Goal: Transaction & Acquisition: Purchase product/service

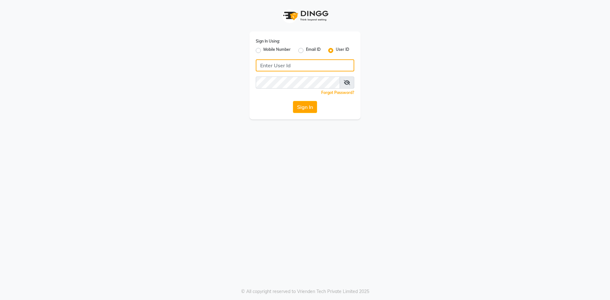
click at [260, 64] on input "Username" at bounding box center [305, 65] width 99 height 12
click at [292, 69] on input "p" at bounding box center [305, 65] width 99 height 12
type input "pearl123"
click at [293, 101] on button "Sign In" at bounding box center [305, 107] width 24 height 12
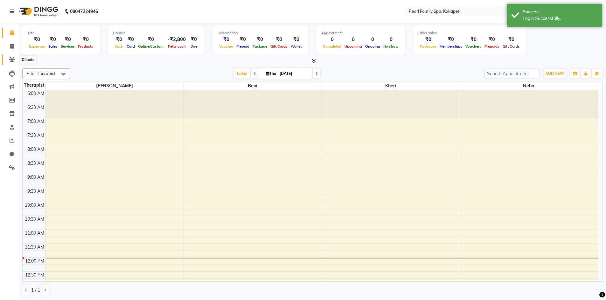
click at [10, 58] on icon at bounding box center [12, 59] width 6 height 5
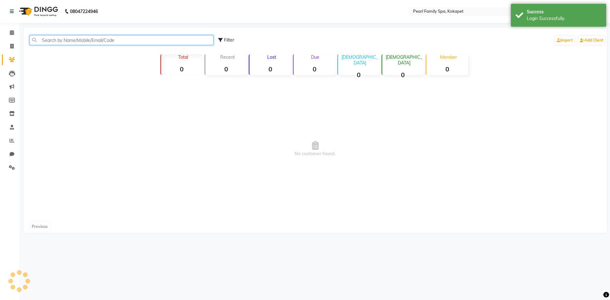
click at [43, 40] on input "text" at bounding box center [122, 40] width 184 height 10
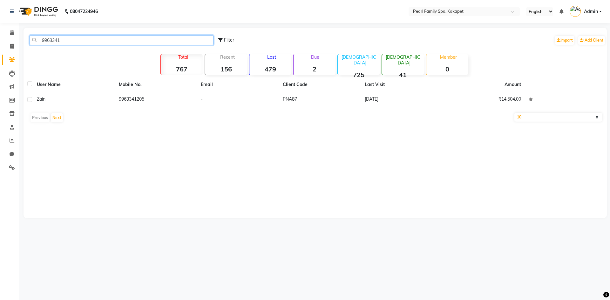
type input "9963341"
click at [137, 109] on div "User Name Mobile No. Email Client Code Last Visit Amount Zain 9963341205 - PNA8…" at bounding box center [316, 102] width 584 height 48
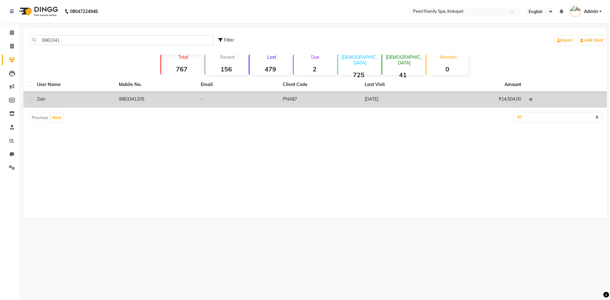
click at [137, 100] on td "9963341205" at bounding box center [156, 100] width 82 height 16
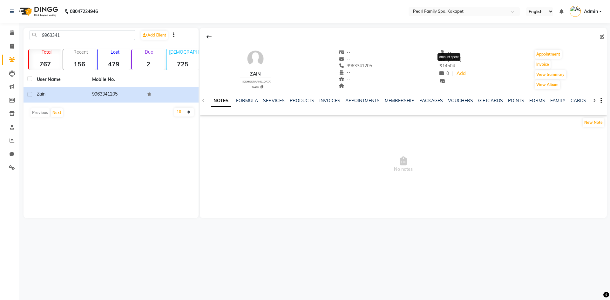
click at [440, 68] on span "₹ 14504" at bounding box center [448, 66] width 16 height 6
click at [451, 57] on span "[DATE]" at bounding box center [451, 59] width 22 height 6
click at [326, 99] on link "INVOICES" at bounding box center [329, 101] width 21 height 6
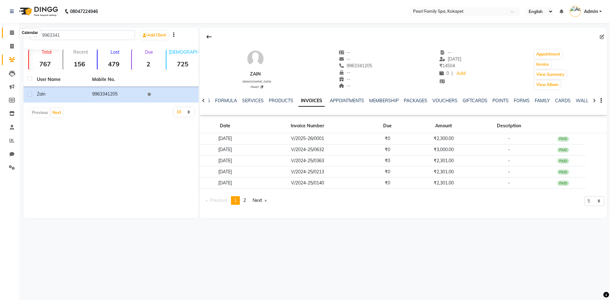
click at [11, 35] on span at bounding box center [11, 32] width 11 height 7
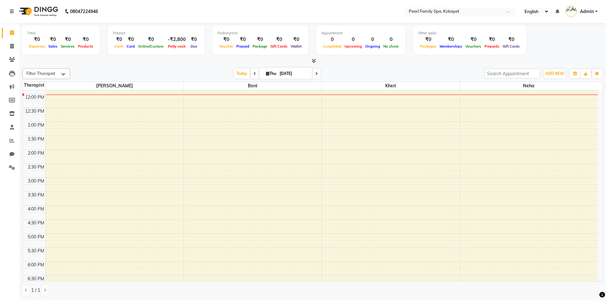
scroll to position [127, 0]
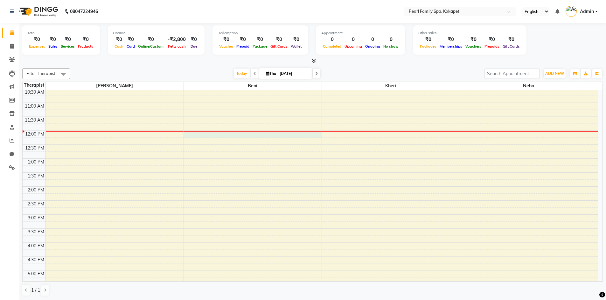
click at [195, 131] on div "6:00 AM 6:30 AM 7:00 AM 7:30 AM 8:00 AM 8:30 AM 9:00 AM 9:30 AM 10:00 AM 10:30 …" at bounding box center [310, 186] width 575 height 447
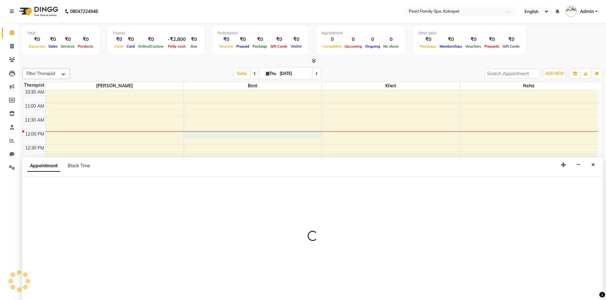
scroll to position [0, 0]
select select "87640"
select select "720"
select select "tentative"
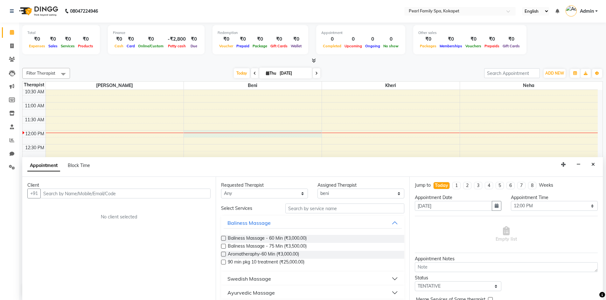
type input "z"
drag, startPoint x: 105, startPoint y: 197, endPoint x: 2, endPoint y: 206, distance: 103.4
click at [2, 206] on app-home "08047224946 Select Location × Pearl Family Spa, Kokapet English ENGLISH Español…" at bounding box center [303, 150] width 606 height 301
click at [53, 192] on input "text" at bounding box center [125, 194] width 170 height 10
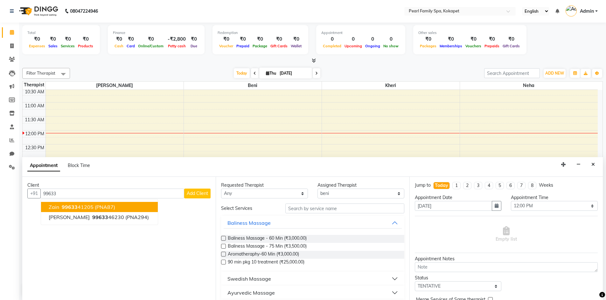
click at [105, 210] on button "Zain 99633 41205 (PNA87)" at bounding box center [99, 207] width 117 height 10
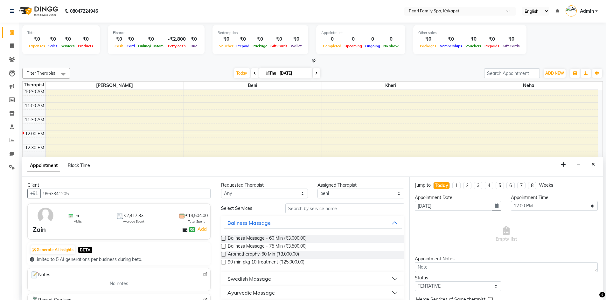
type input "9963341205"
click at [223, 238] on label at bounding box center [223, 238] width 5 height 5
click at [223, 238] on input "checkbox" at bounding box center [223, 239] width 4 height 4
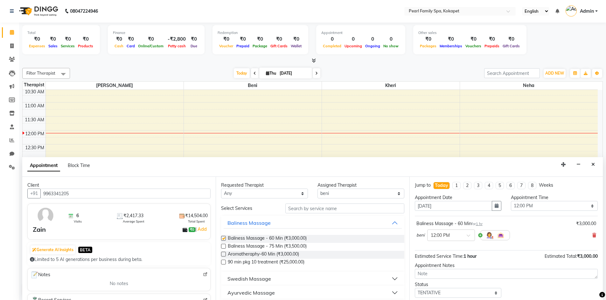
checkbox input "false"
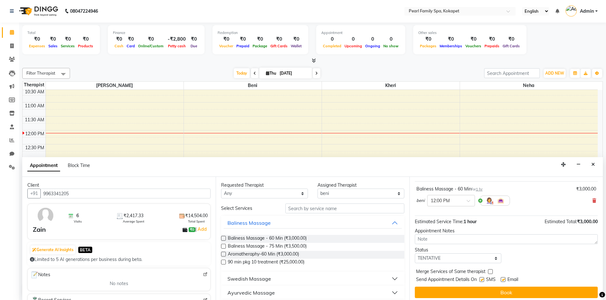
scroll to position [38, 0]
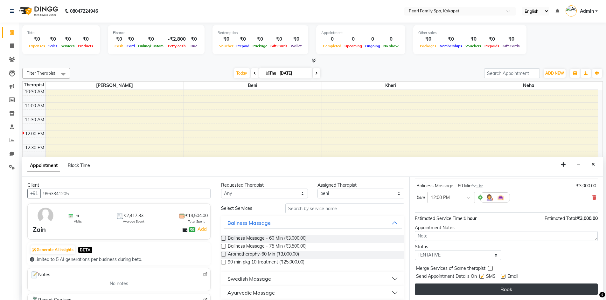
click at [466, 295] on button "Book" at bounding box center [506, 289] width 183 height 11
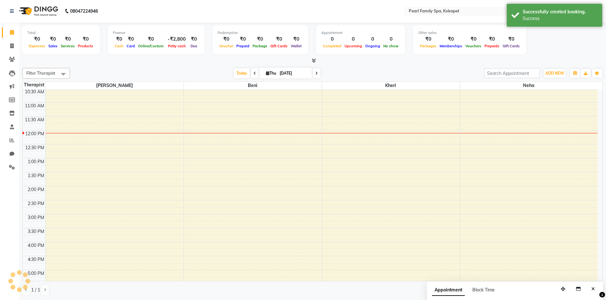
scroll to position [0, 0]
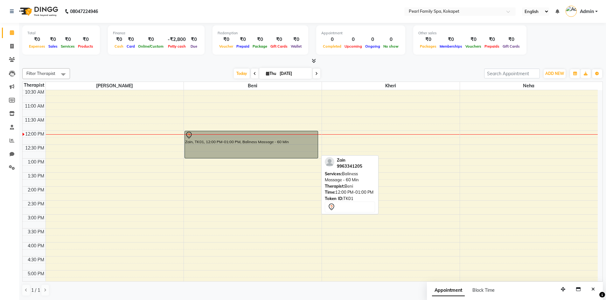
click at [216, 141] on div "Zain, TK01, 12:00 PM-01:00 PM, Baliness Massage - 60 Min" at bounding box center [251, 144] width 133 height 27
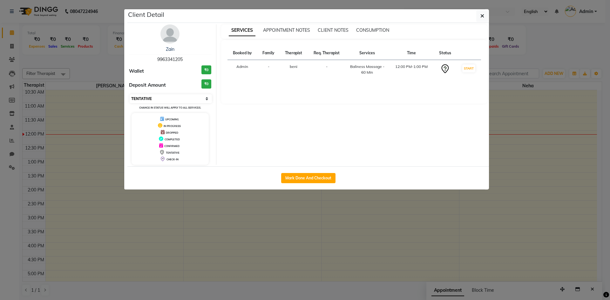
click at [192, 97] on select "Select IN SERVICE CONFIRMED TENTATIVE CHECK IN MARK DONE DROPPED UPCOMING" at bounding box center [171, 98] width 82 height 9
select select "2"
click at [130, 94] on select "Select IN SERVICE CONFIRMED TENTATIVE CHECK IN MARK DONE DROPPED UPCOMING" at bounding box center [171, 98] width 82 height 9
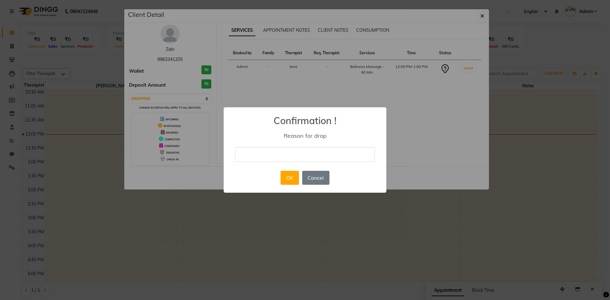
drag, startPoint x: 251, startPoint y: 159, endPoint x: 250, endPoint y: 154, distance: 5.9
click at [251, 159] on input "text" at bounding box center [305, 154] width 140 height 15
type input "change"
click at [280, 181] on div "OK No Cancel" at bounding box center [305, 177] width 52 height 17
click at [283, 181] on button "OK" at bounding box center [290, 178] width 18 height 14
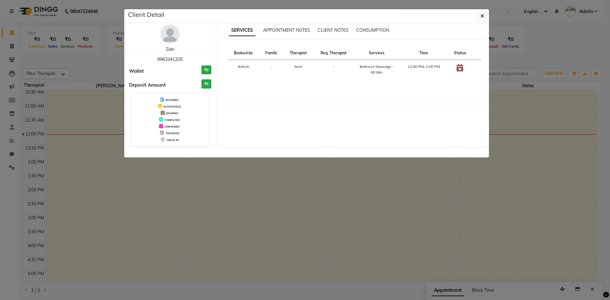
click at [209, 175] on ngb-modal-window "Client Detail Zain 9963341205 Wallet ₹0 Deposit Amount ₹0 UPCOMING IN PROGRESS …" at bounding box center [305, 150] width 610 height 300
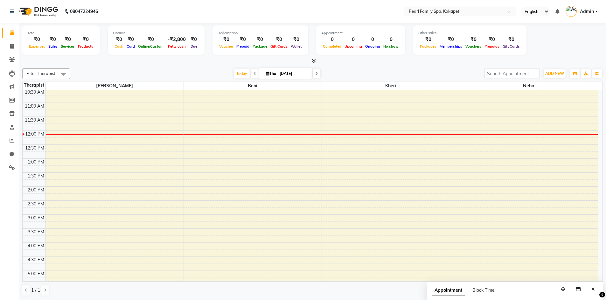
click at [49, 134] on div at bounding box center [115, 134] width 138 height 0
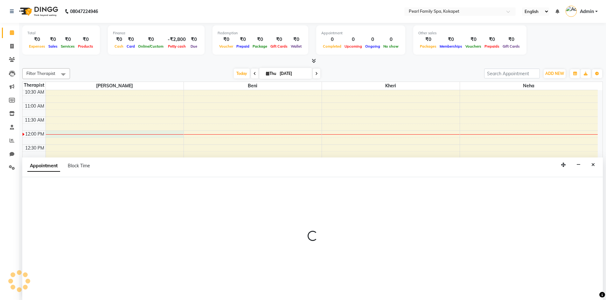
scroll to position [0, 0]
select select "86778"
select select "720"
select select "tentative"
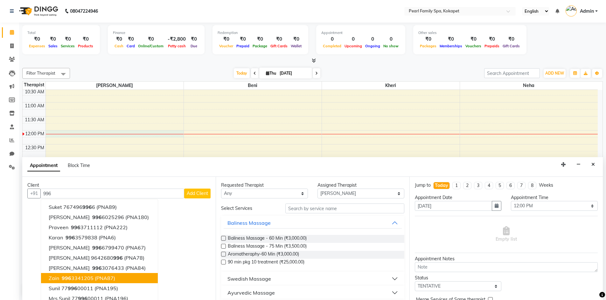
click at [74, 276] on ngb-highlight "[PHONE_NUMBER]" at bounding box center [76, 278] width 33 height 6
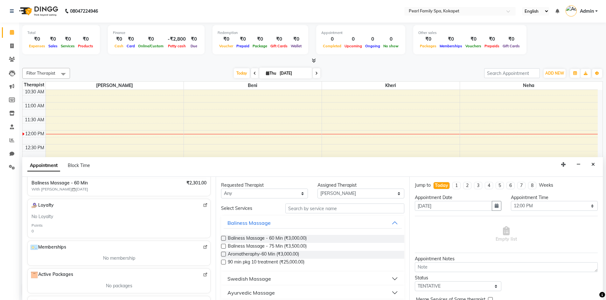
scroll to position [185, 0]
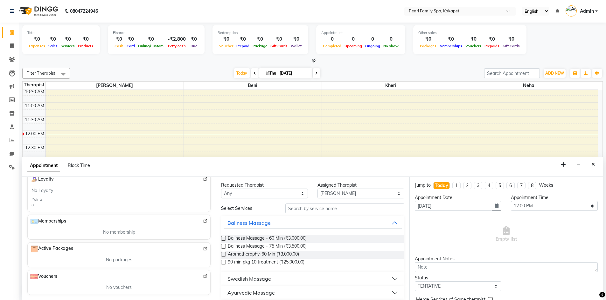
type input "9963341205"
click at [224, 238] on label at bounding box center [223, 238] width 5 height 5
click at [224, 238] on input "checkbox" at bounding box center [223, 239] width 4 height 4
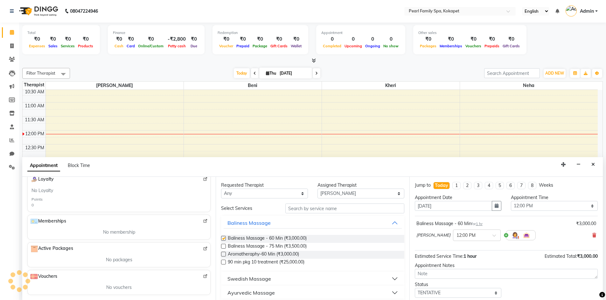
checkbox input "false"
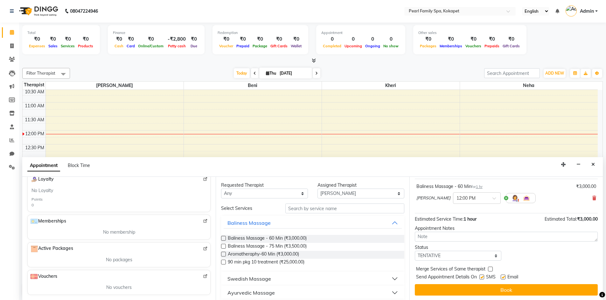
scroll to position [38, 0]
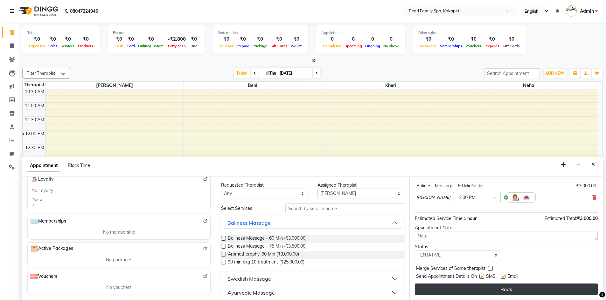
click at [504, 292] on button "Book" at bounding box center [506, 289] width 183 height 11
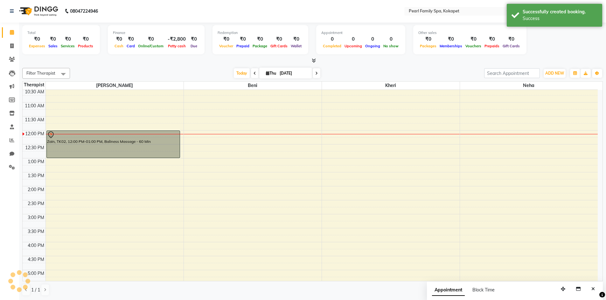
scroll to position [0, 0]
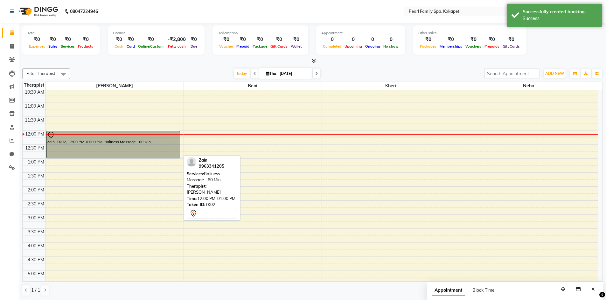
click at [117, 140] on div "Zain, TK02, 12:00 PM-01:00 PM, Baliness Massage - 60 Min" at bounding box center [113, 144] width 133 height 27
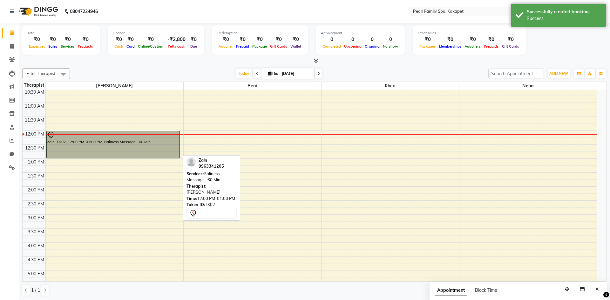
select select "7"
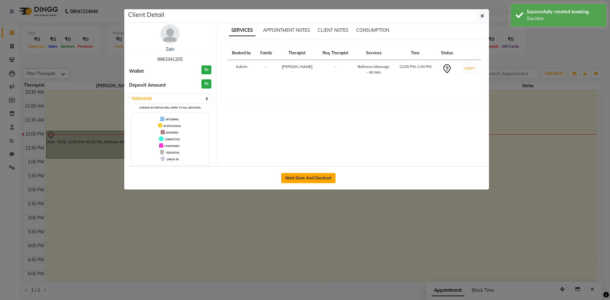
click at [300, 181] on button "Mark Done And Checkout" at bounding box center [308, 178] width 54 height 10
select select "service"
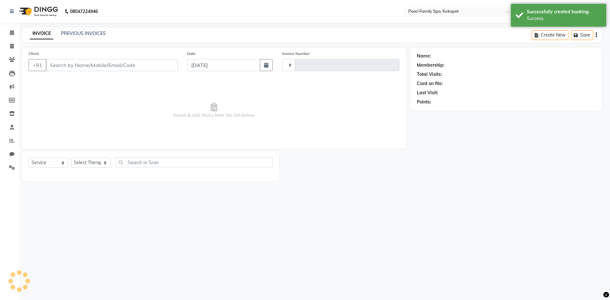
type input "0308"
select select "3"
select select "6217"
type input "9963341205"
select select "86778"
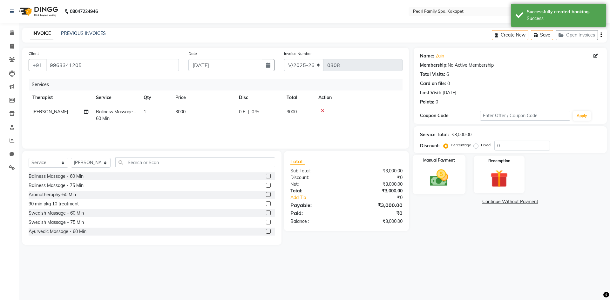
click at [431, 175] on img at bounding box center [439, 178] width 30 height 21
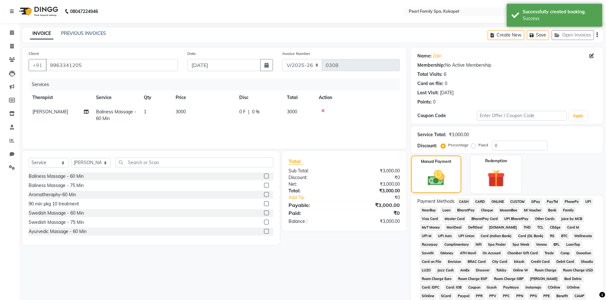
click at [589, 202] on span "UPI" at bounding box center [588, 201] width 10 height 7
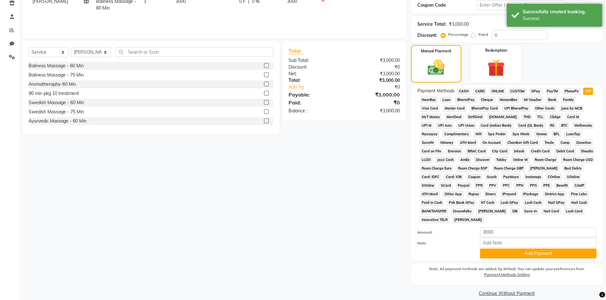
scroll to position [118, 0]
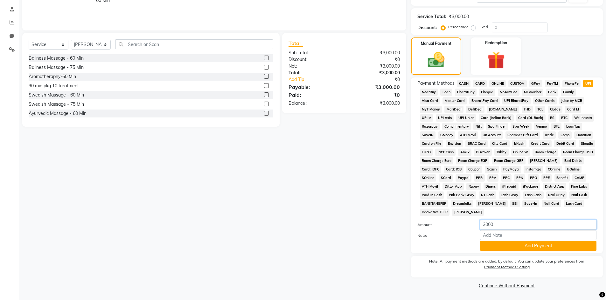
click at [512, 229] on input "3000" at bounding box center [538, 225] width 116 height 10
drag, startPoint x: 512, startPoint y: 229, endPoint x: 202, endPoint y: 223, distance: 310.6
click at [202, 223] on div "Client [PHONE_NUMBER] Date [DATE] Invoice Number V/2025 V/[PHONE_NUMBER] Servic…" at bounding box center [312, 109] width 590 height 361
type input "2500"
drag, startPoint x: 569, startPoint y: 227, endPoint x: 239, endPoint y: 245, distance: 329.8
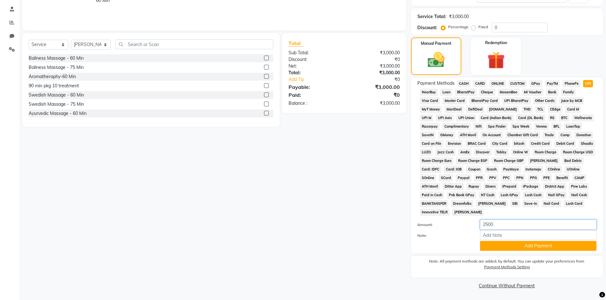
click at [243, 248] on div "Client [PHONE_NUMBER] Date [DATE] Invoice Number V/2025 V/[PHONE_NUMBER] Servic…" at bounding box center [312, 109] width 590 height 361
type input "3000"
click at [543, 238] on input "Note:" at bounding box center [538, 235] width 116 height 10
type input "5"
type input "2500"
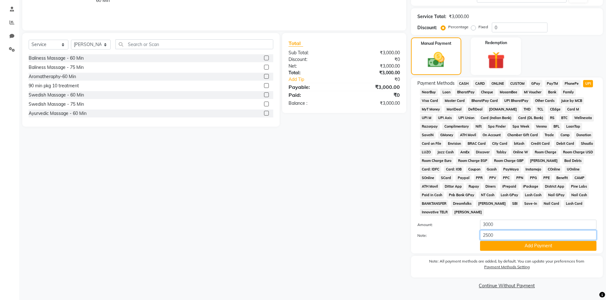
drag, startPoint x: 530, startPoint y: 237, endPoint x: 310, endPoint y: 247, distance: 219.9
click at [309, 247] on div "Client [PHONE_NUMBER] Date [DATE] Invoice Number V/2025 V/[PHONE_NUMBER] Servic…" at bounding box center [312, 109] width 590 height 361
type input "500 discount"
click at [545, 244] on button "Add Payment" at bounding box center [538, 246] width 116 height 10
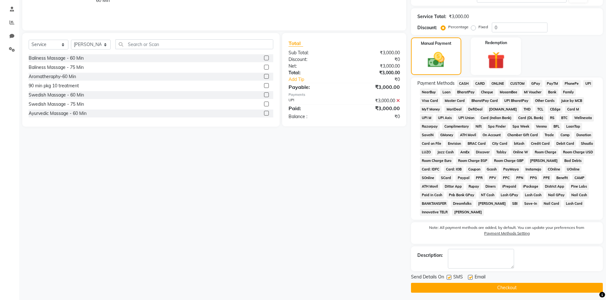
click at [475, 296] on main "INVOICE PREVIOUS INVOICES Create New Save Open Invoices Client [PHONE_NUMBER] D…" at bounding box center [312, 105] width 587 height 393
click at [475, 291] on button "Checkout" at bounding box center [507, 288] width 192 height 10
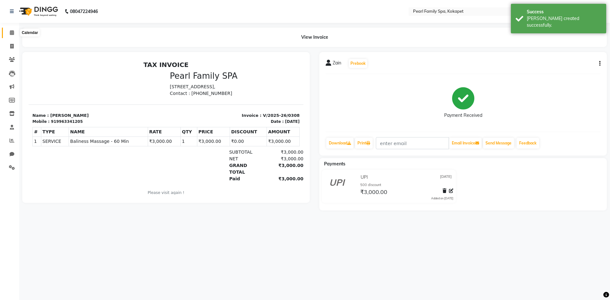
click at [11, 32] on icon at bounding box center [12, 32] width 4 height 5
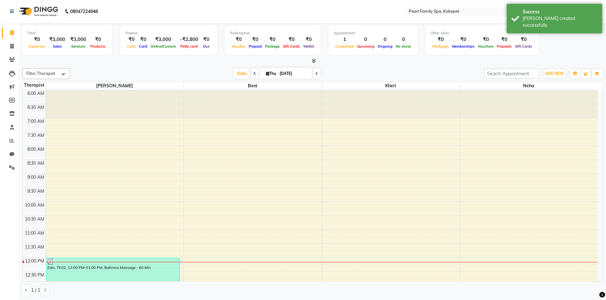
click at [432, 68] on div "Filter Therapist Select All [PERSON_NAME] Kheri Neha [DATE] [DATE] Toggle Dropd…" at bounding box center [312, 182] width 580 height 233
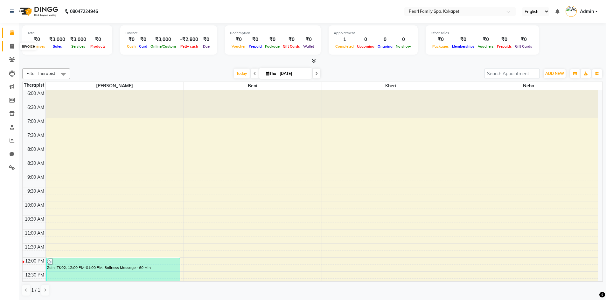
click at [15, 43] on span at bounding box center [11, 46] width 11 height 7
select select "6217"
select select "service"
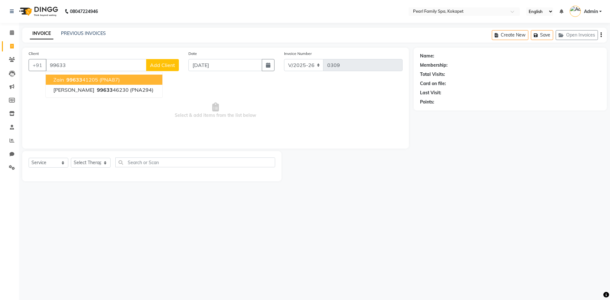
click at [64, 83] on button "Zain 99633 41205 (PNA87)" at bounding box center [104, 80] width 117 height 10
type input "9963341205"
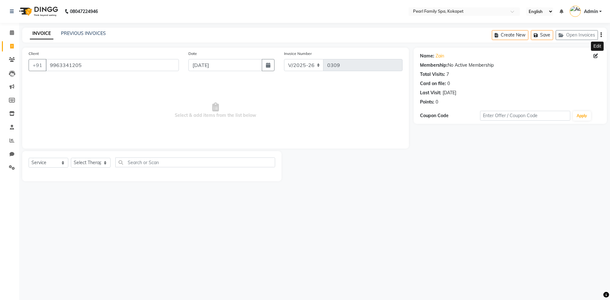
click at [598, 56] on icon at bounding box center [596, 56] width 4 height 4
select select "[DEMOGRAPHIC_DATA]"
select select "39027"
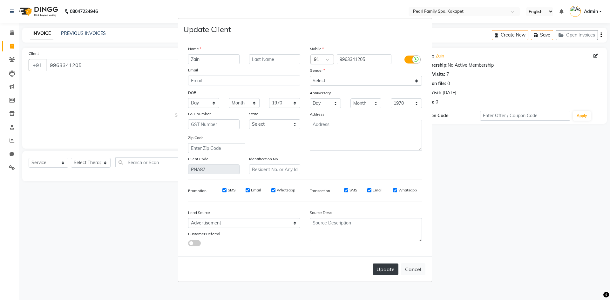
click at [387, 272] on button "Update" at bounding box center [386, 269] width 26 height 11
select select
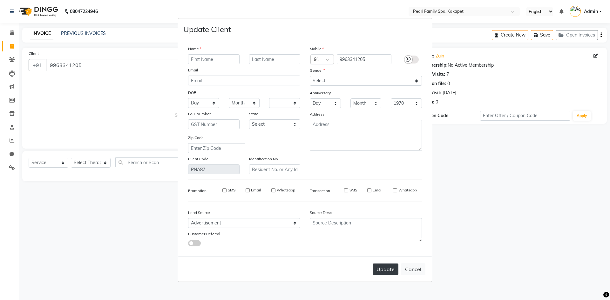
select select
checkbox input "false"
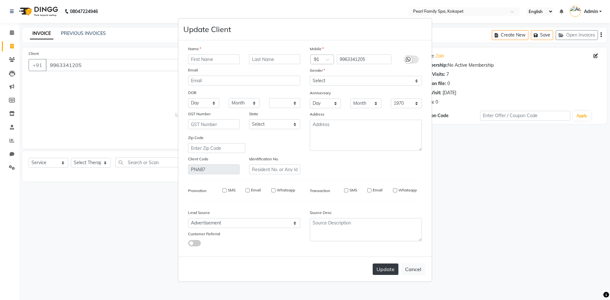
checkbox input "false"
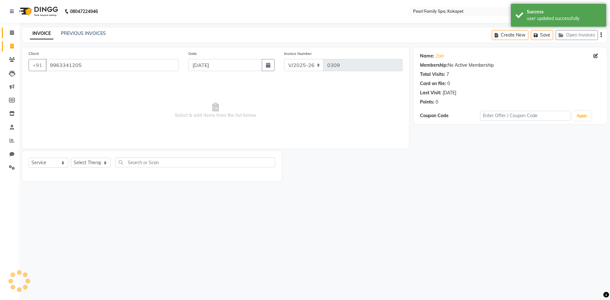
click at [11, 28] on link "Calendar" at bounding box center [9, 33] width 15 height 10
click at [304, 65] on select "V/2025 V/2025-26" at bounding box center [304, 65] width 40 height 12
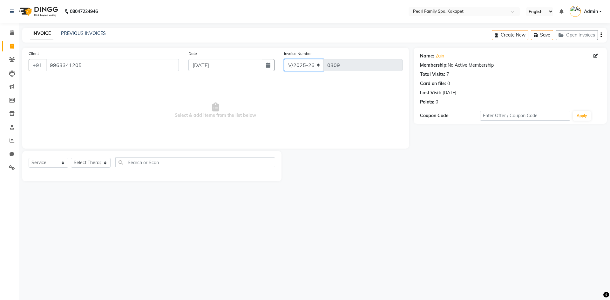
click at [284, 59] on select "V/2025 V/2025-26" at bounding box center [304, 65] width 40 height 12
click at [603, 36] on div "Create New Save Open Invoices" at bounding box center [549, 35] width 115 height 15
click at [601, 35] on icon "button" at bounding box center [601, 35] width 1 height 0
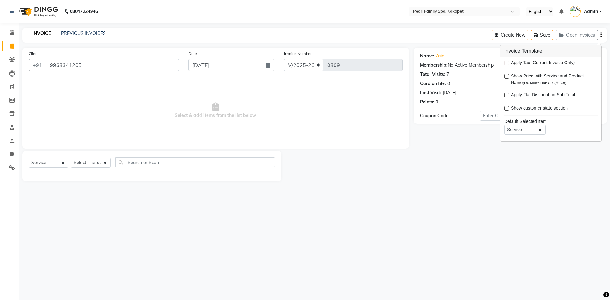
click at [428, 178] on div "Name: Zain Membership: No Active Membership Total Visits: 7 Card on file: 0 Las…" at bounding box center [513, 115] width 198 height 134
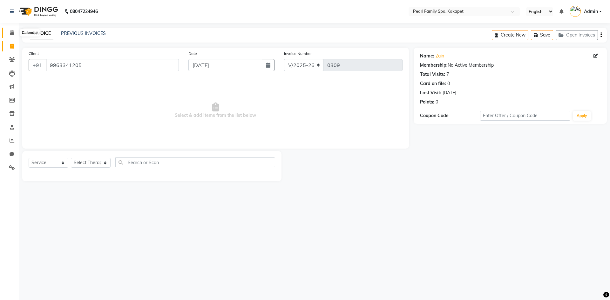
click at [10, 31] on icon at bounding box center [12, 32] width 4 height 5
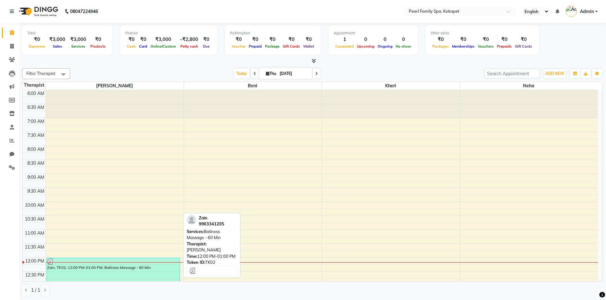
click at [102, 273] on div "Zain, TK02, 12:00 PM-01:00 PM, Baliness Massage - 60 Min" at bounding box center [113, 271] width 133 height 27
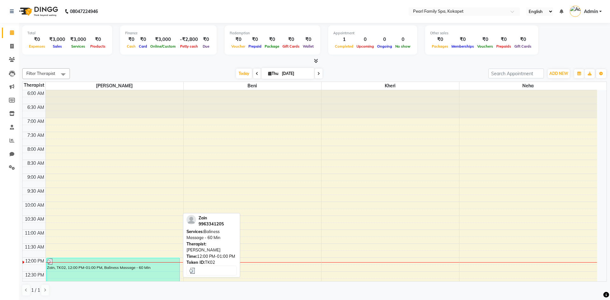
select select "3"
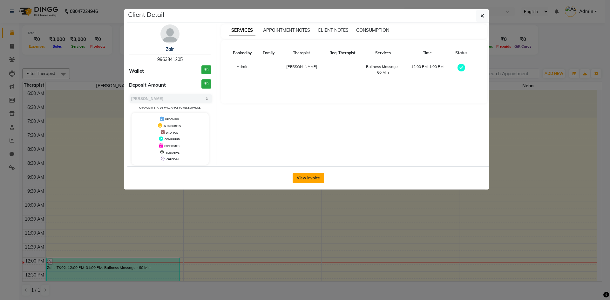
click at [301, 181] on button "View Invoice" at bounding box center [308, 178] width 31 height 10
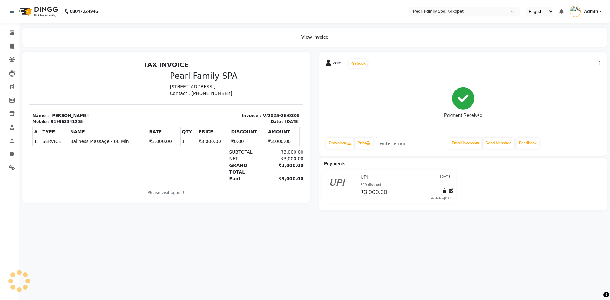
click at [287, 161] on div "₹3,000.00" at bounding box center [283, 159] width 39 height 7
click at [288, 168] on div "₹3,000.00" at bounding box center [283, 168] width 39 height 13
click at [601, 64] on icon "button" at bounding box center [600, 64] width 1 height 0
click at [574, 72] on div "Edit Invoice" at bounding box center [569, 72] width 44 height 8
select select "service"
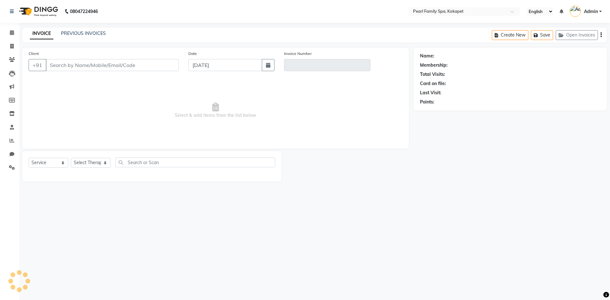
type input "9963341205"
type input "V/2025-26/0308"
select select "select"
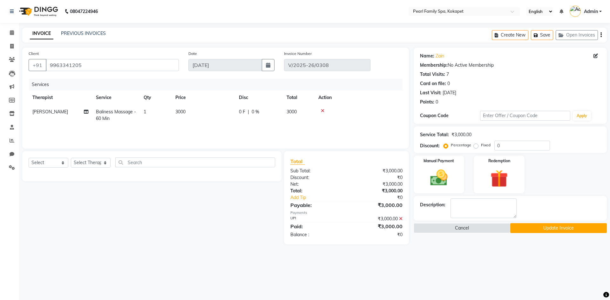
click at [402, 219] on icon at bounding box center [400, 219] width 3 height 4
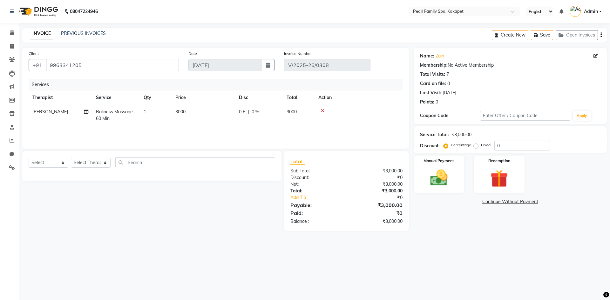
click at [384, 205] on div "₹3,000.00" at bounding box center [377, 206] width 61 height 8
click at [394, 211] on div "₹0" at bounding box center [377, 213] width 61 height 8
click at [402, 213] on div "₹0" at bounding box center [377, 213] width 61 height 8
click at [395, 212] on div "₹0" at bounding box center [377, 213] width 61 height 8
click at [395, 202] on div "₹3,000.00" at bounding box center [377, 206] width 61 height 8
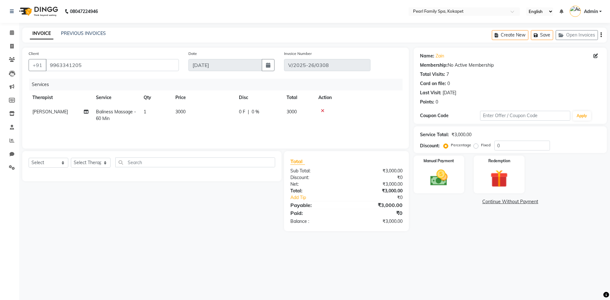
click at [395, 198] on div "₹0" at bounding box center [382, 198] width 51 height 7
click at [506, 145] on input "0" at bounding box center [523, 146] width 56 height 10
type input "1"
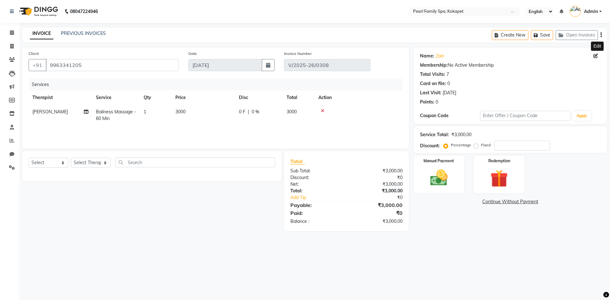
click at [597, 55] on icon at bounding box center [596, 56] width 4 height 4
select select "[DEMOGRAPHIC_DATA]"
select select "39027"
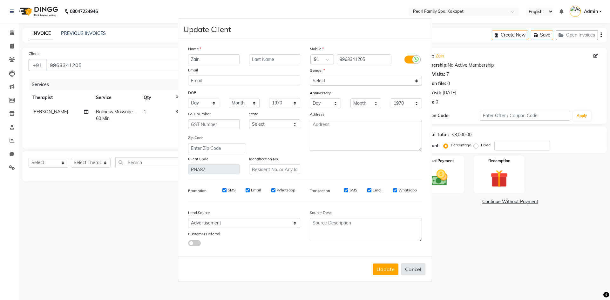
click at [413, 267] on button "Cancel" at bounding box center [413, 270] width 24 height 12
select select
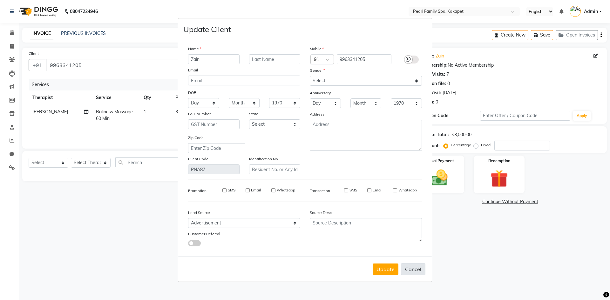
select select
checkbox input "false"
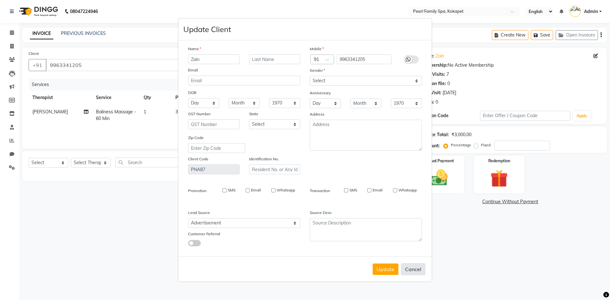
checkbox input "false"
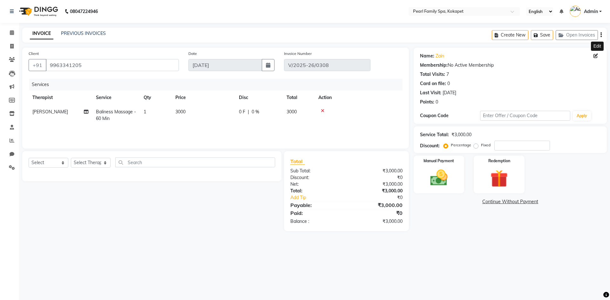
click at [481, 147] on label "Fixed" at bounding box center [486, 145] width 10 height 6
click at [477, 147] on input "Fixed" at bounding box center [477, 145] width 4 height 4
radio input "true"
click at [506, 145] on input "number" at bounding box center [523, 146] width 56 height 10
type input "2500"
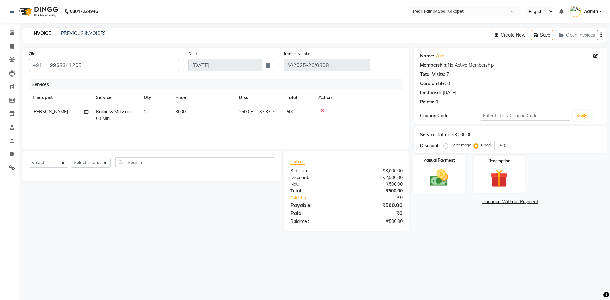
click at [452, 182] on img at bounding box center [439, 178] width 30 height 21
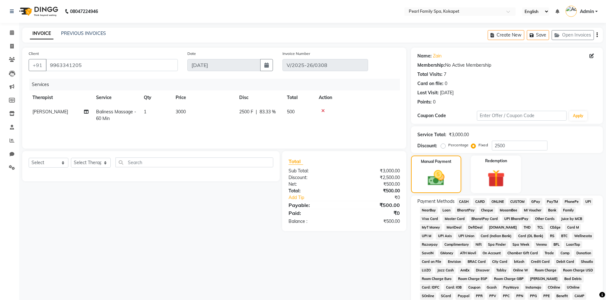
click at [588, 202] on span "UPI" at bounding box center [588, 201] width 10 height 7
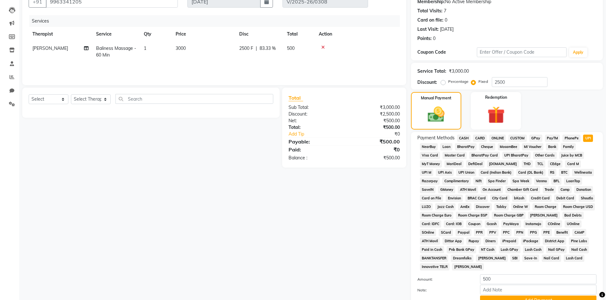
scroll to position [118, 0]
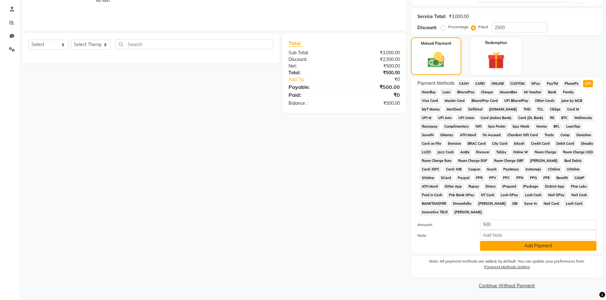
click at [541, 248] on button "Add Payment" at bounding box center [538, 246] width 116 height 10
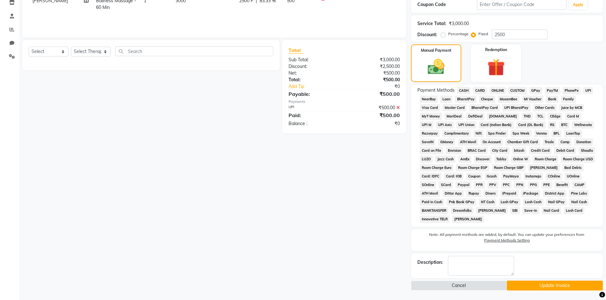
click at [536, 289] on button "Update Invoice" at bounding box center [554, 286] width 96 height 10
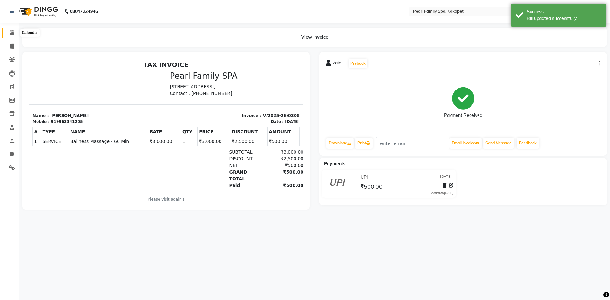
click at [7, 36] on span at bounding box center [11, 32] width 11 height 7
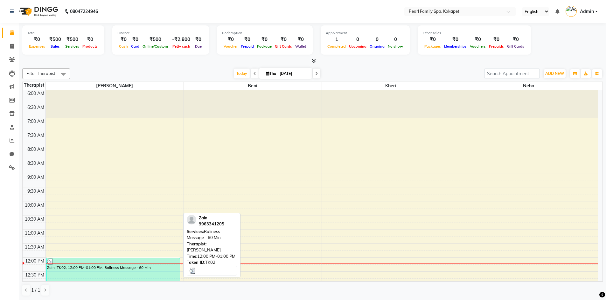
click at [130, 271] on div "Zain, TK02, 12:00 PM-01:00 PM, Baliness Massage - 60 Min" at bounding box center [113, 271] width 133 height 27
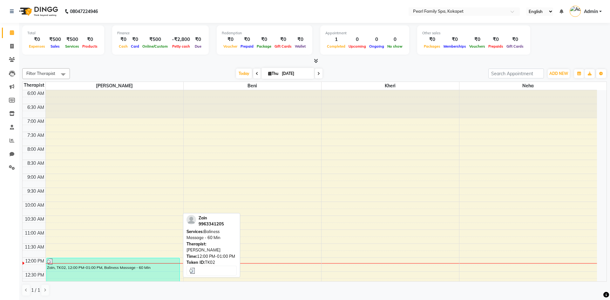
select select "3"
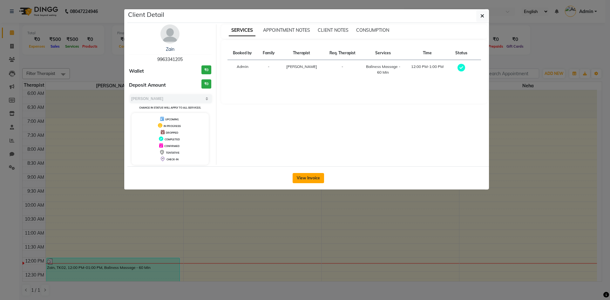
click at [299, 177] on button "View Invoice" at bounding box center [308, 178] width 31 height 10
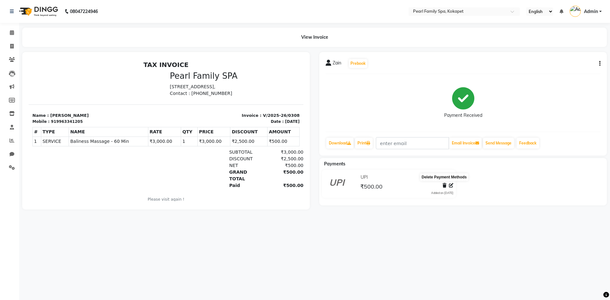
click at [445, 187] on icon at bounding box center [445, 185] width 4 height 4
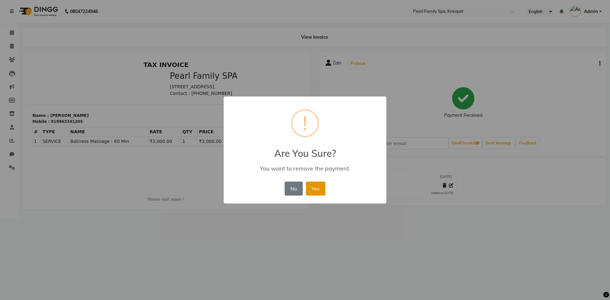
click at [317, 189] on button "Yes" at bounding box center [315, 189] width 19 height 14
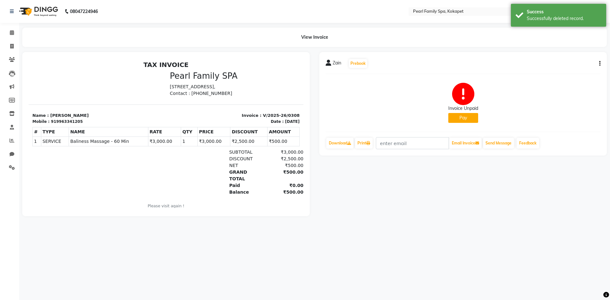
click at [276, 182] on div "₹0.00" at bounding box center [283, 185] width 39 height 7
click at [601, 62] on div "Zain Prebook Invoice Unpaid Pay Download Print Email Invoice Send Message Feedb…" at bounding box center [463, 104] width 288 height 104
click at [601, 64] on icon "button" at bounding box center [600, 64] width 1 height 0
click at [582, 73] on div "Edit Invoice" at bounding box center [569, 72] width 44 height 8
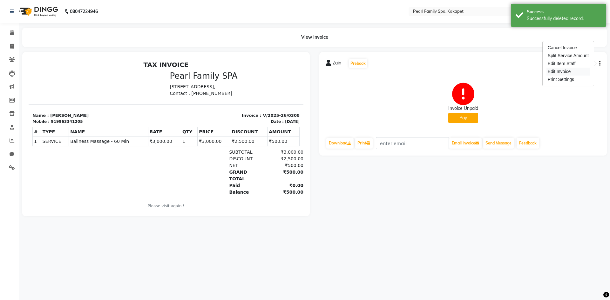
select select "service"
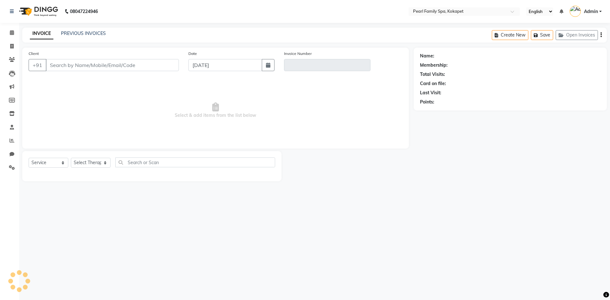
type input "9963341205"
type input "V/2025-26/0308"
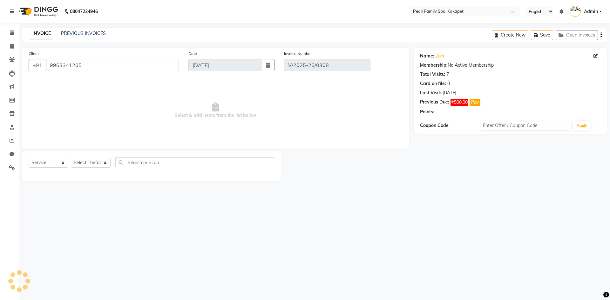
select select "select"
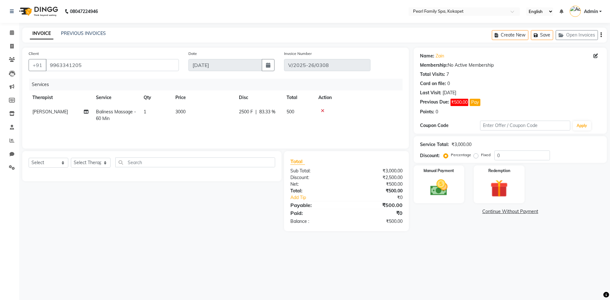
click at [396, 190] on div "₹500.00" at bounding box center [377, 191] width 61 height 7
click at [481, 157] on label "Fixed" at bounding box center [486, 155] width 10 height 6
click at [477, 157] on input "Fixed" at bounding box center [477, 155] width 4 height 4
radio input "true"
click at [518, 157] on input "0" at bounding box center [523, 156] width 56 height 10
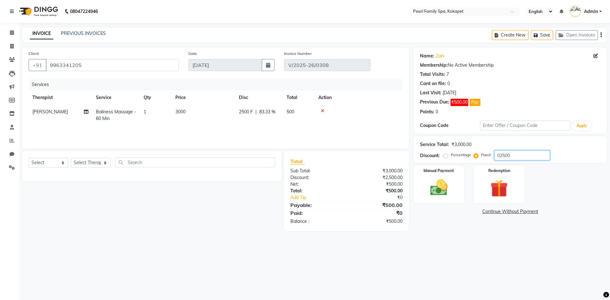
type input "02500"
click at [395, 191] on div "₹500.00" at bounding box center [377, 191] width 61 height 7
click at [451, 155] on label "Percentage" at bounding box center [461, 155] width 20 height 6
click at [446, 155] on input "Percentage" at bounding box center [447, 155] width 4 height 4
radio input "true"
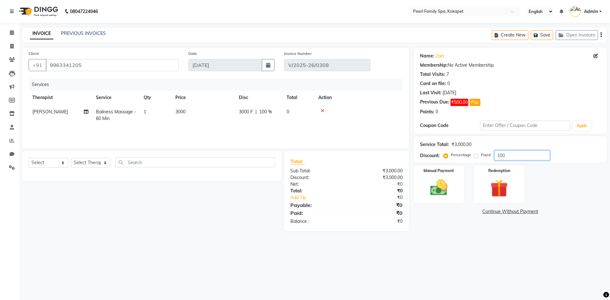
click at [506, 157] on input "100" at bounding box center [523, 156] width 56 height 10
type input "100"
click at [392, 185] on div "₹0" at bounding box center [377, 184] width 61 height 7
click at [594, 55] on icon at bounding box center [596, 56] width 4 height 4
select select "[DEMOGRAPHIC_DATA]"
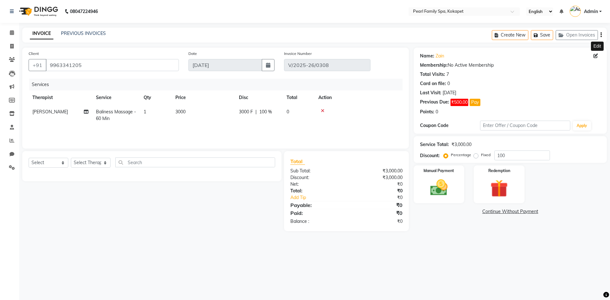
select select "39027"
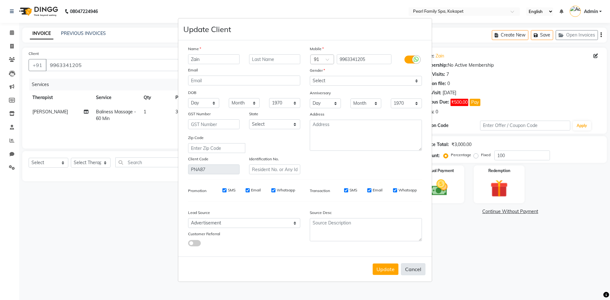
click at [410, 274] on button "Cancel" at bounding box center [413, 270] width 24 height 12
select select
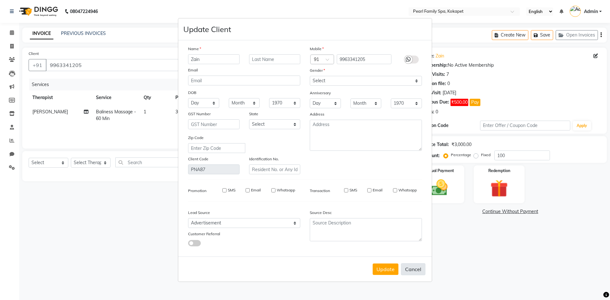
select select
checkbox input "false"
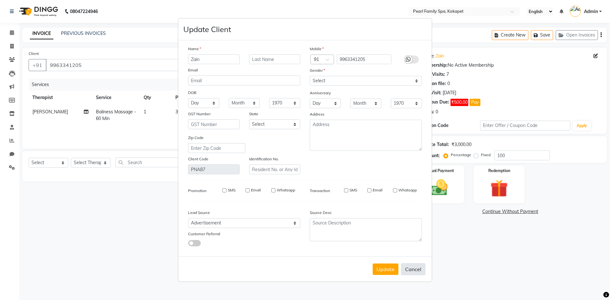
checkbox input "false"
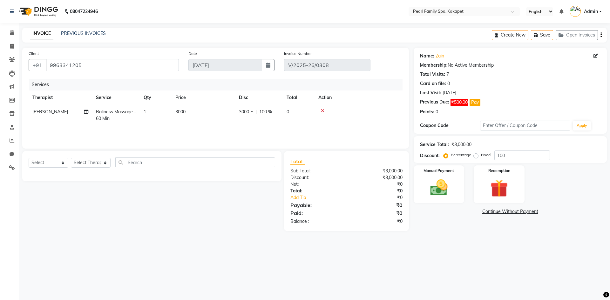
drag, startPoint x: 469, startPoint y: 105, endPoint x: 454, endPoint y: 112, distance: 17.1
click at [452, 113] on div "Name: Zain Membership: No Active Membership Total Visits: 7 Card on file: 0 Las…" at bounding box center [510, 82] width 181 height 65
click at [460, 107] on div "Name: Zain Membership: No Active Membership Total Visits: 7 Card on file: 0 Las…" at bounding box center [510, 82] width 181 height 65
click at [461, 103] on span "₹500.00" at bounding box center [460, 102] width 18 height 7
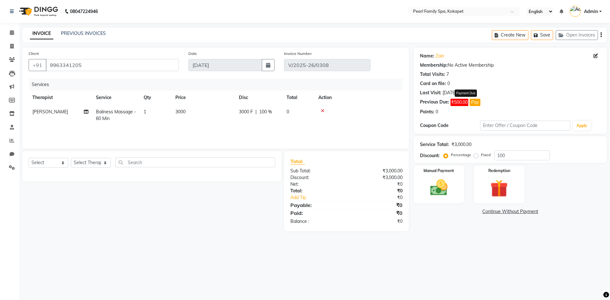
click at [478, 101] on button "Pay" at bounding box center [475, 102] width 11 height 7
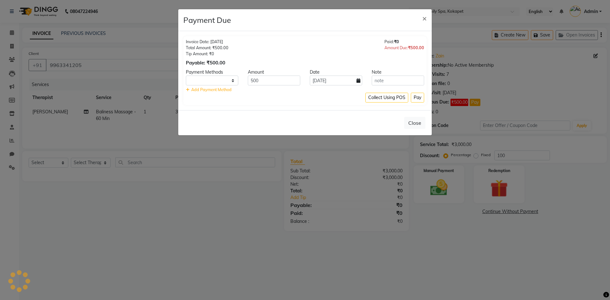
select select "1"
click at [284, 84] on input "500" at bounding box center [274, 81] width 52 height 10
drag, startPoint x: 284, startPoint y: 84, endPoint x: 248, endPoint y: 101, distance: 39.2
click at [241, 98] on div "Invoice Date: [DATE] Total Amount: ₹500.00 Tip Amount: ₹0 Payable: ₹500.00 Paid…" at bounding box center [305, 70] width 244 height 69
click at [232, 80] on select "CASH CARD ONLINE CUSTOM GPay PayTM PhonePe UPI NearBuy Loan BharatPay Cheque Mo…" at bounding box center [212, 81] width 52 height 10
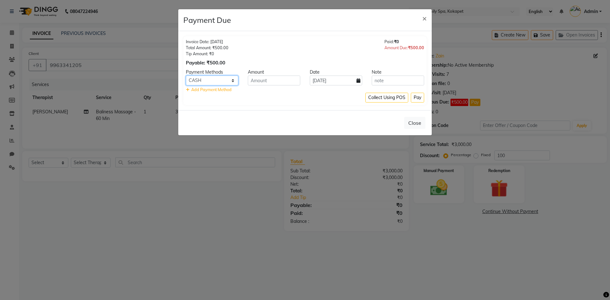
select select "8"
click at [186, 76] on select "CASH CARD ONLINE CUSTOM GPay PayTM PhonePe UPI NearBuy Loan BharatPay Cheque Mo…" at bounding box center [212, 81] width 52 height 10
click at [267, 77] on input "number" at bounding box center [274, 81] width 52 height 10
type input "2500"
click at [416, 100] on button "Pay" at bounding box center [417, 98] width 13 height 10
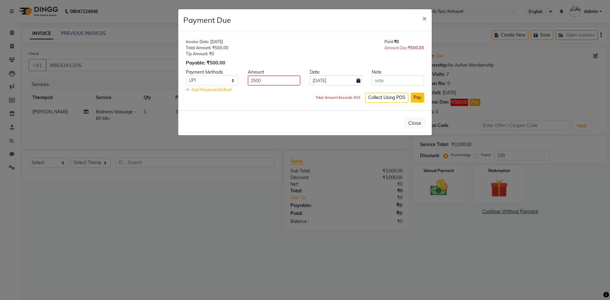
click at [416, 100] on button "Pay" at bounding box center [417, 98] width 13 height 10
click at [415, 127] on button "Close" at bounding box center [414, 123] width 21 height 12
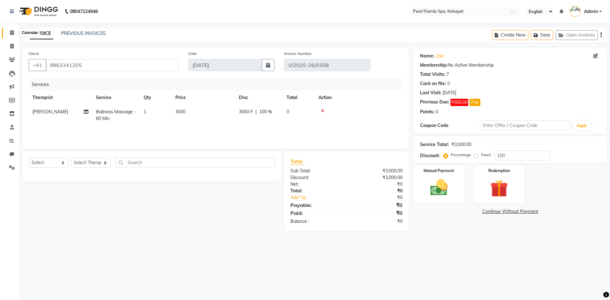
click at [10, 33] on span at bounding box center [11, 32] width 11 height 7
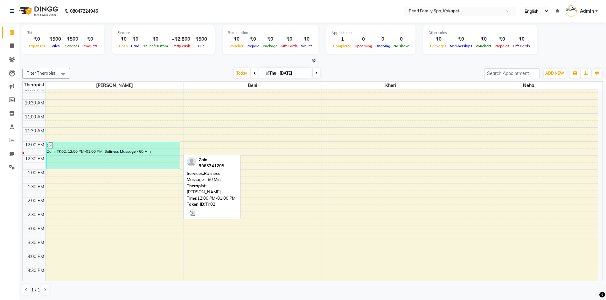
scroll to position [127, 0]
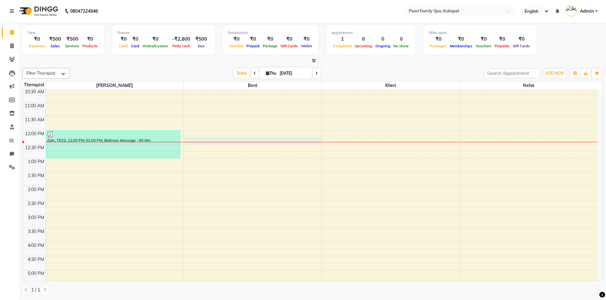
click at [189, 144] on div "6:00 AM 6:30 AM 7:00 AM 7:30 AM 8:00 AM 8:30 AM 9:00 AM 9:30 AM 10:00 AM 10:30 …" at bounding box center [310, 186] width 575 height 447
select select "87640"
select select "tentative"
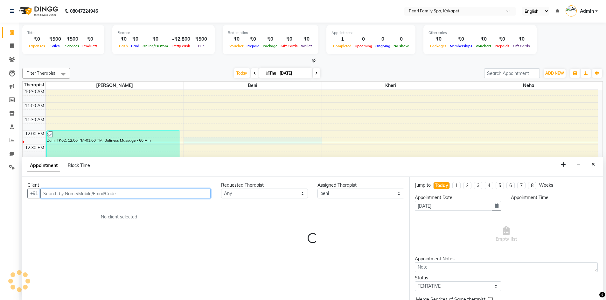
select select "735"
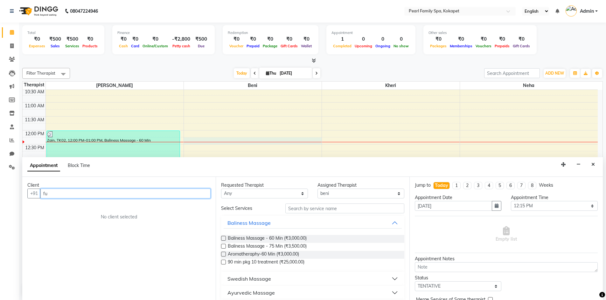
type input "f"
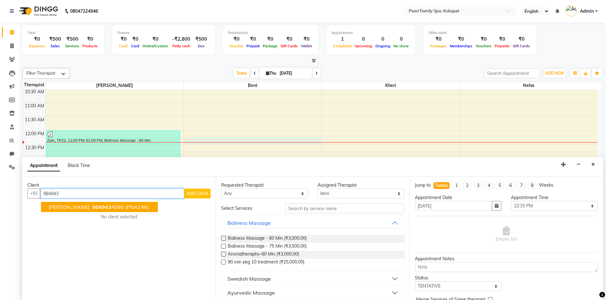
click at [129, 208] on span "(PNA246)" at bounding box center [137, 207] width 24 height 6
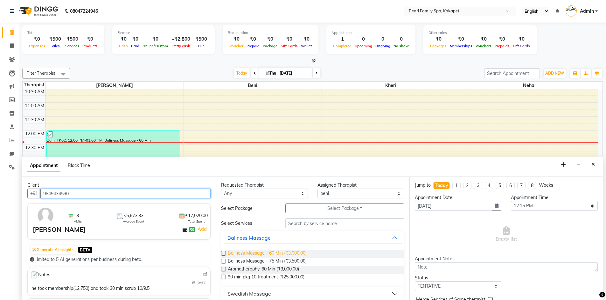
type input "9849434590"
click at [257, 255] on span "Baliness Massage - 60 Min (₹3,000.00)" at bounding box center [267, 254] width 79 height 8
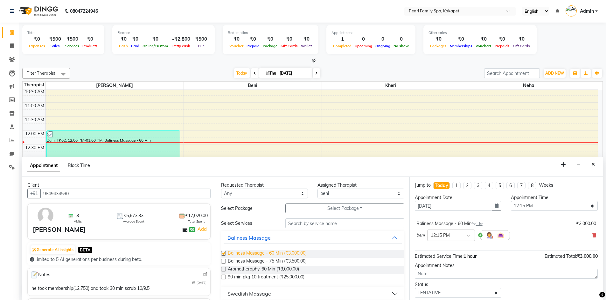
checkbox input "false"
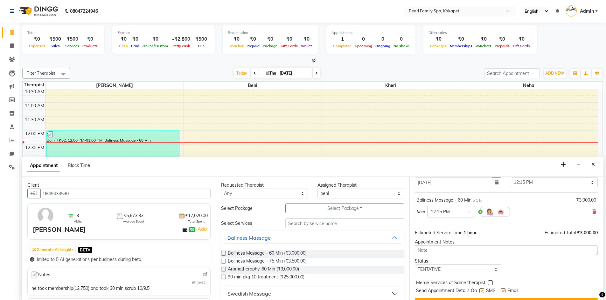
scroll to position [38, 0]
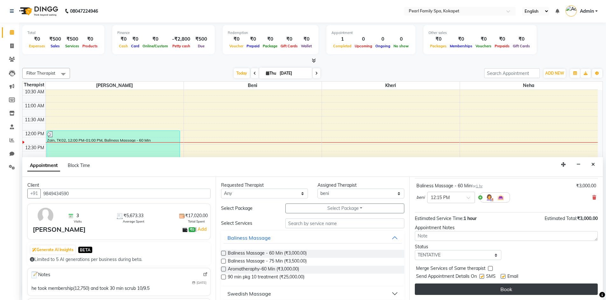
click at [493, 289] on button "Book" at bounding box center [506, 289] width 183 height 11
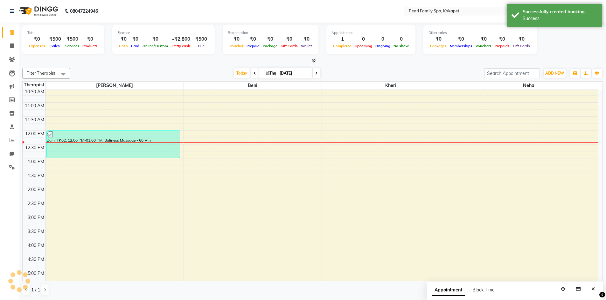
scroll to position [0, 0]
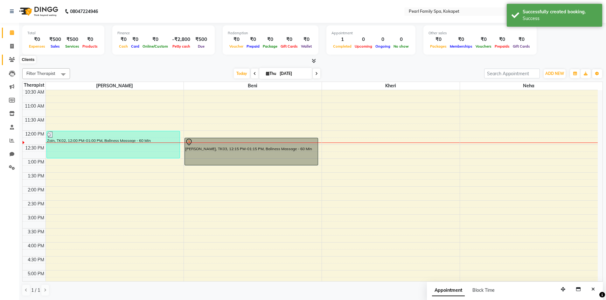
click at [14, 60] on icon at bounding box center [12, 59] width 6 height 5
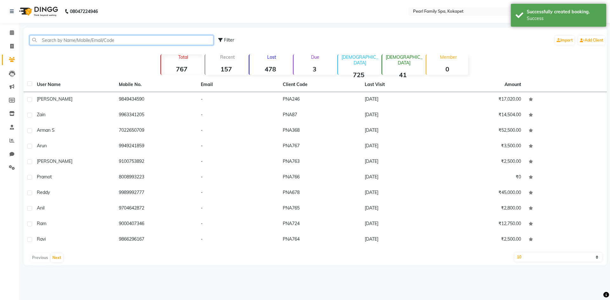
click at [126, 44] on input "text" at bounding box center [122, 40] width 184 height 10
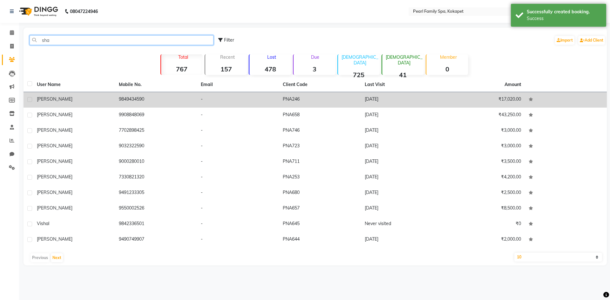
type input "sha"
click at [112, 96] on td "[PERSON_NAME]" at bounding box center [74, 100] width 82 height 16
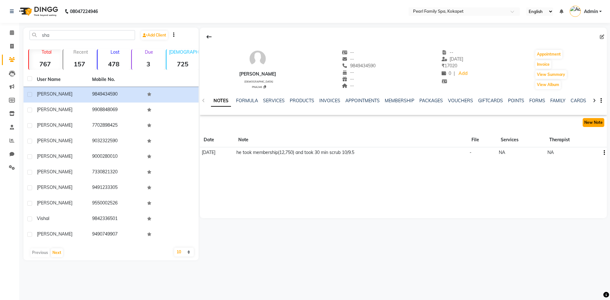
click at [603, 122] on button "New Note" at bounding box center [594, 122] width 22 height 9
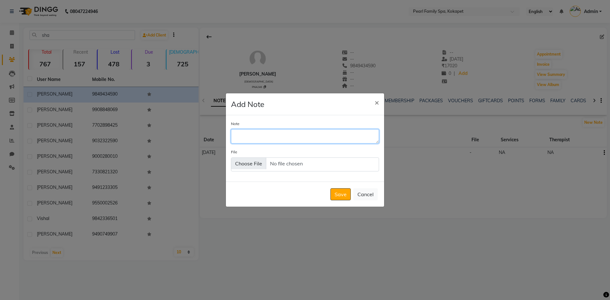
click at [337, 140] on textarea "Note" at bounding box center [305, 136] width 148 height 14
click at [377, 105] on span "×" at bounding box center [377, 103] width 4 height 10
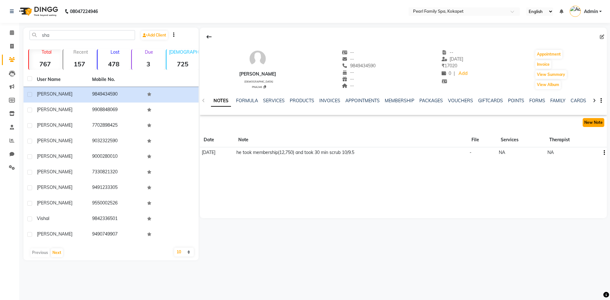
click at [587, 124] on button "New Note" at bounding box center [594, 122] width 22 height 9
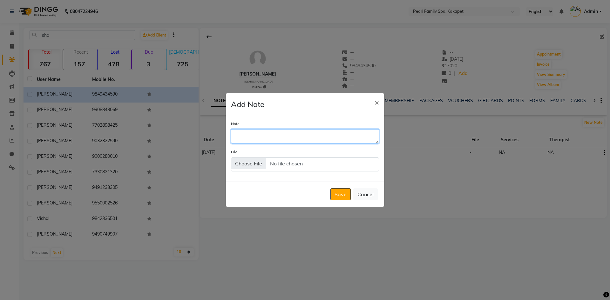
click at [293, 134] on textarea "Note" at bounding box center [305, 136] width 148 height 14
type textarea "10/8.5"
click at [345, 193] on button "Save" at bounding box center [341, 195] width 20 height 12
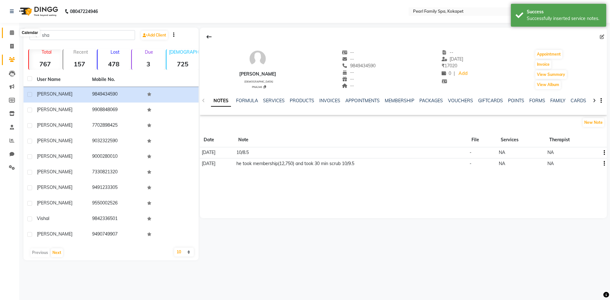
click at [11, 31] on icon at bounding box center [12, 32] width 4 height 5
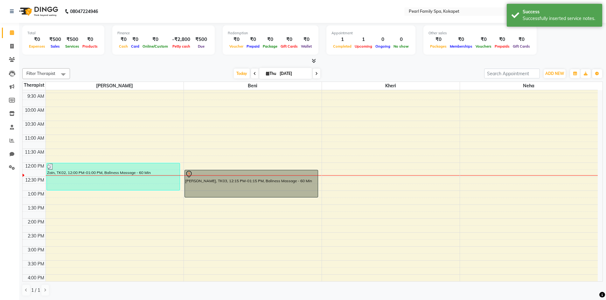
scroll to position [95, 0]
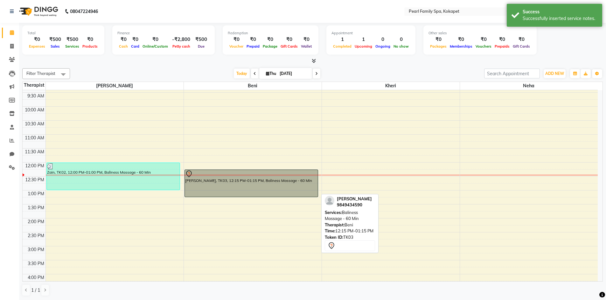
click at [197, 188] on div "[PERSON_NAME], TK03, 12:15 PM-01:15 PM, Baliness Massage - 60 Min" at bounding box center [251, 183] width 133 height 27
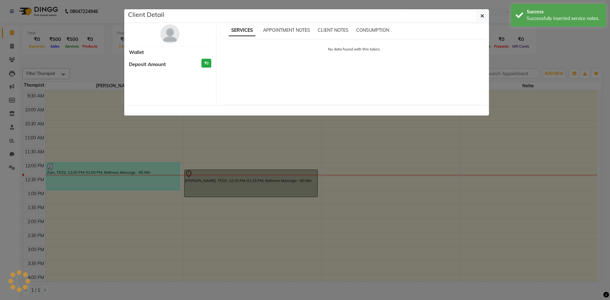
select select "7"
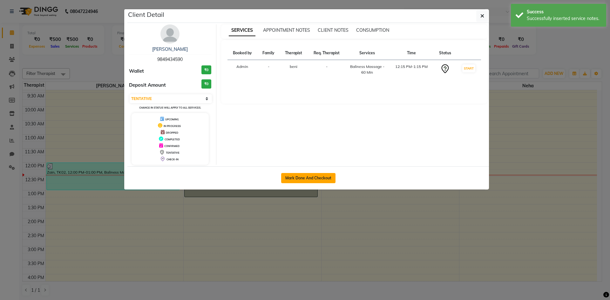
click at [304, 181] on button "Mark Done And Checkout" at bounding box center [308, 178] width 54 height 10
select select "service"
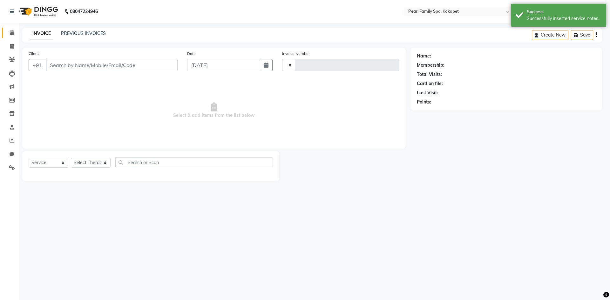
type input "0309"
select select "3"
select select "6217"
type input "9849434590"
select select "87640"
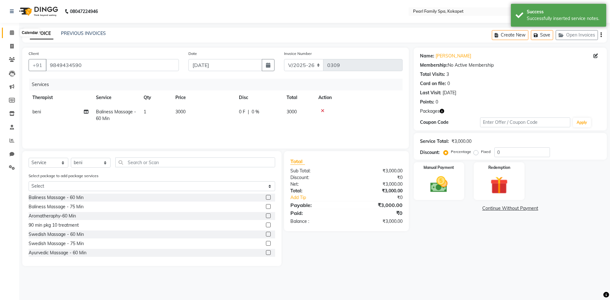
click at [11, 34] on icon at bounding box center [12, 32] width 4 height 5
